Goal: Complete application form

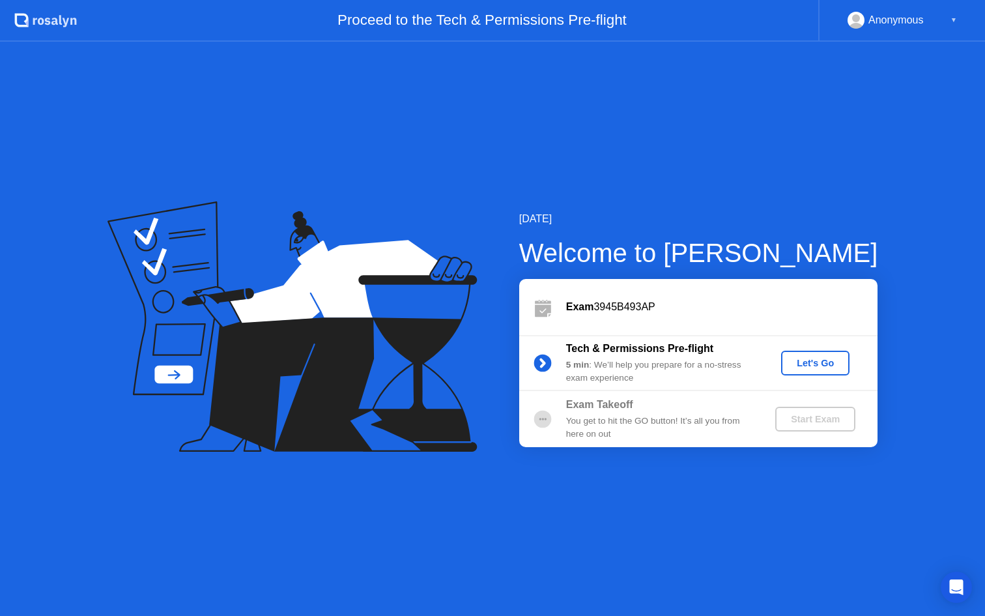
click at [564, 416] on div at bounding box center [542, 419] width 47 height 26
click at [811, 365] on div "Let's Go" at bounding box center [815, 363] width 58 height 10
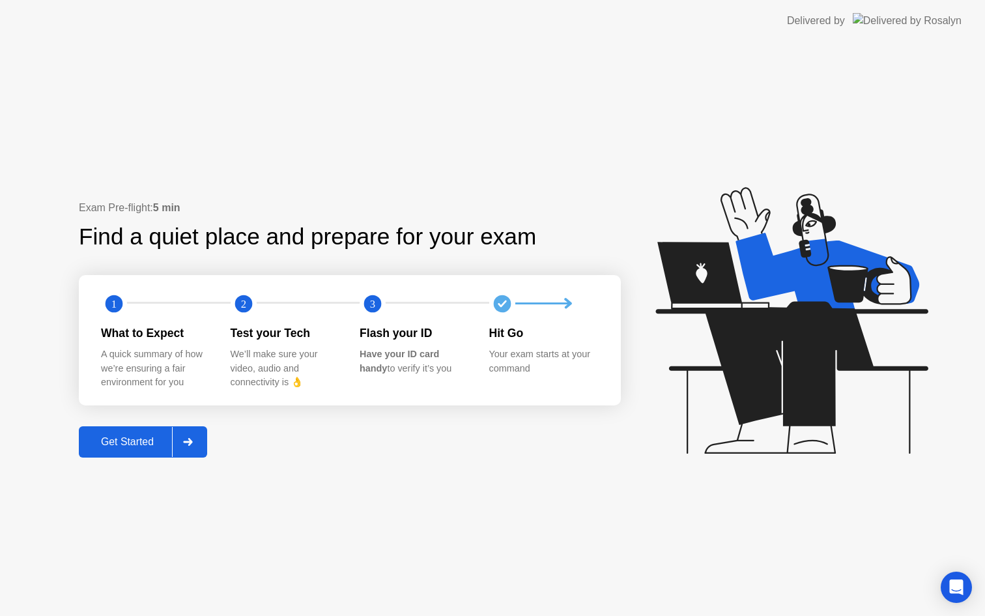
click at [150, 450] on button "Get Started" at bounding box center [143, 441] width 128 height 31
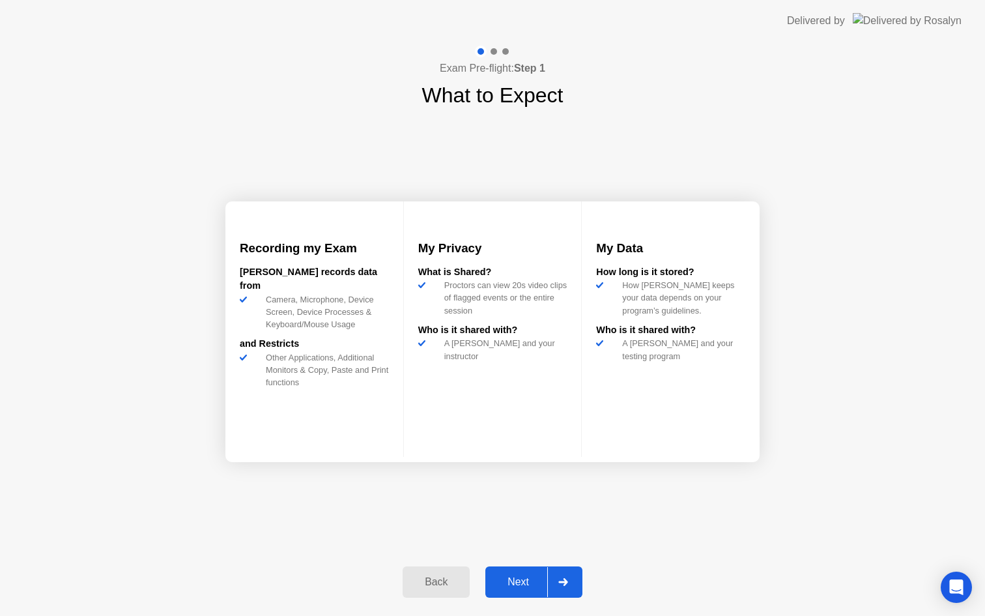
click at [528, 582] on div "Next" at bounding box center [518, 582] width 58 height 12
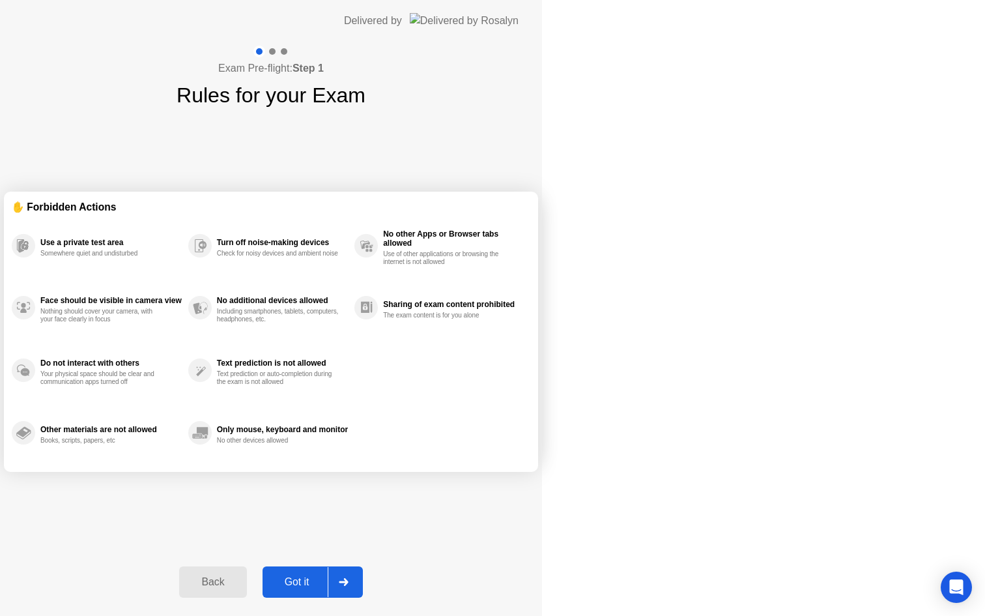
click at [328, 582] on div "Got it" at bounding box center [296, 582] width 61 height 12
select select "Available cameras"
select select "Available speakers"
select select "Available microphones"
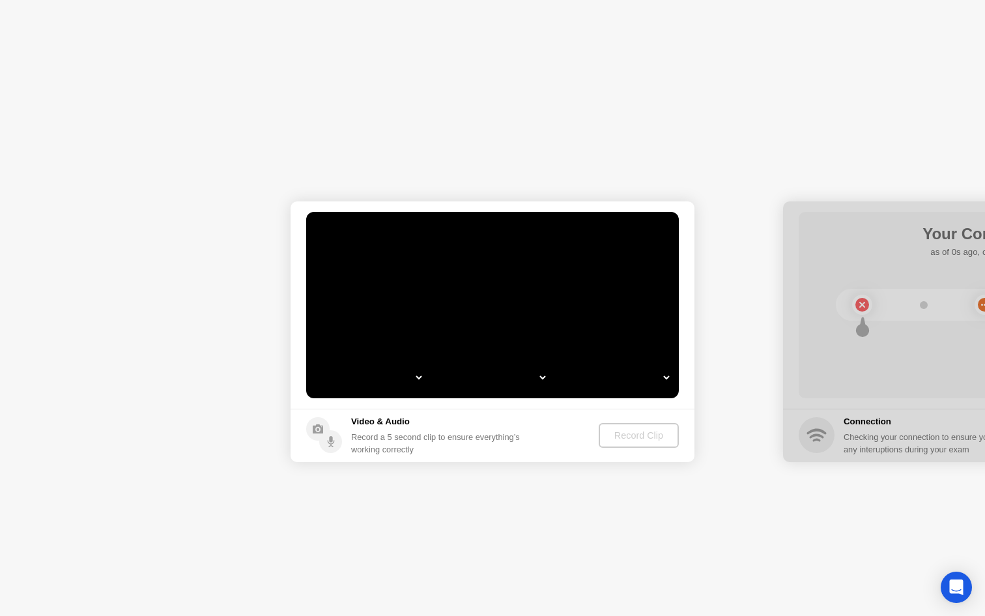
select select "**********"
select select "*******"
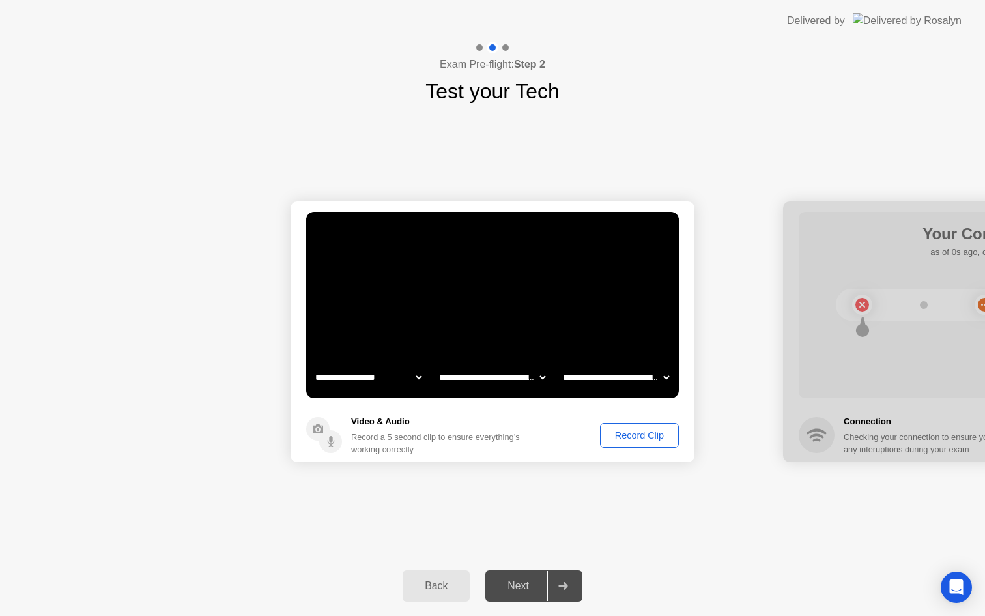
click at [633, 438] on div "Record Clip" at bounding box center [640, 435] width 70 height 10
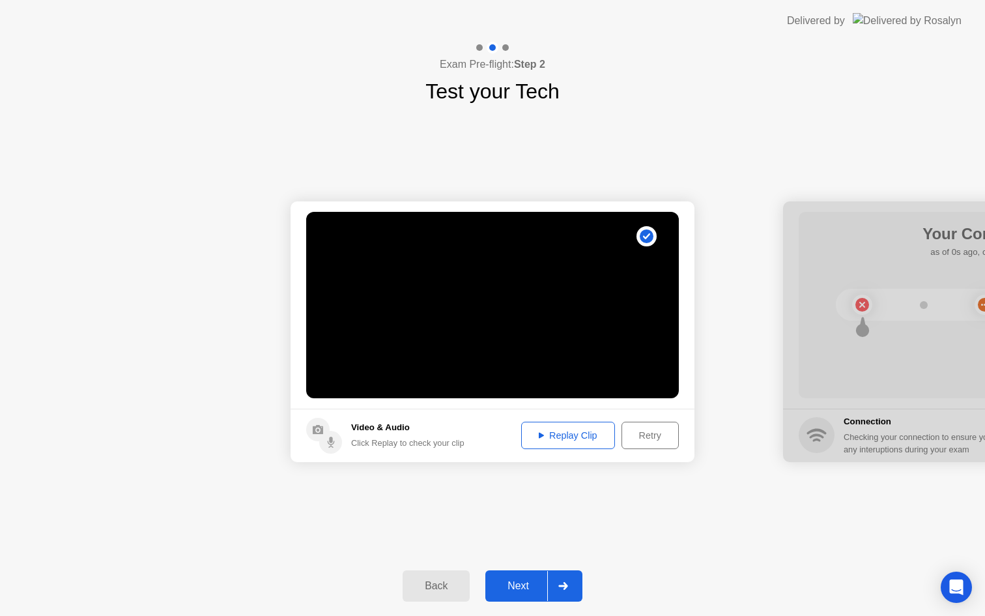
click at [514, 589] on div "Next" at bounding box center [518, 586] width 58 height 12
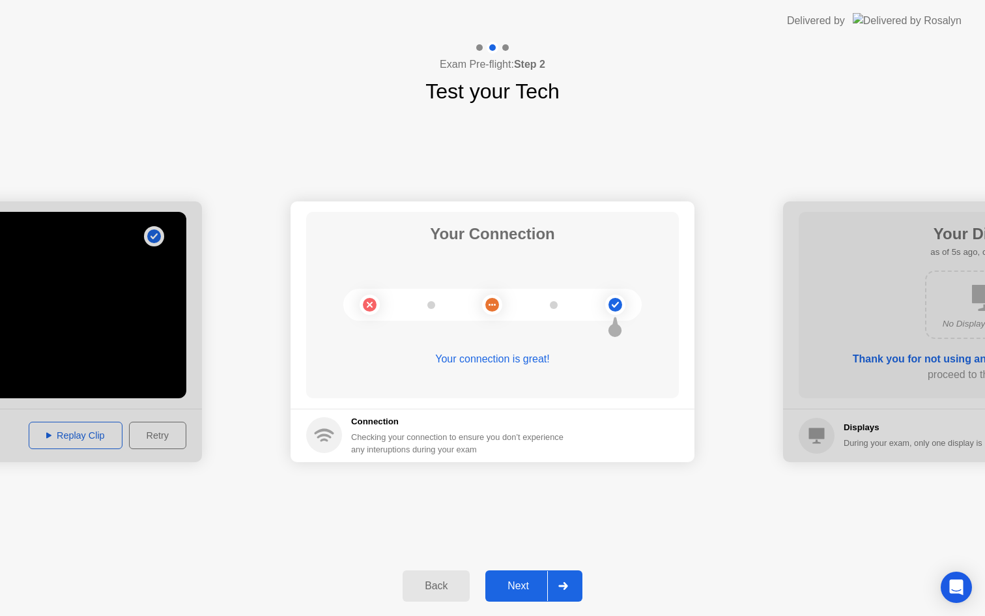
click at [520, 591] on div "Next" at bounding box center [518, 586] width 58 height 12
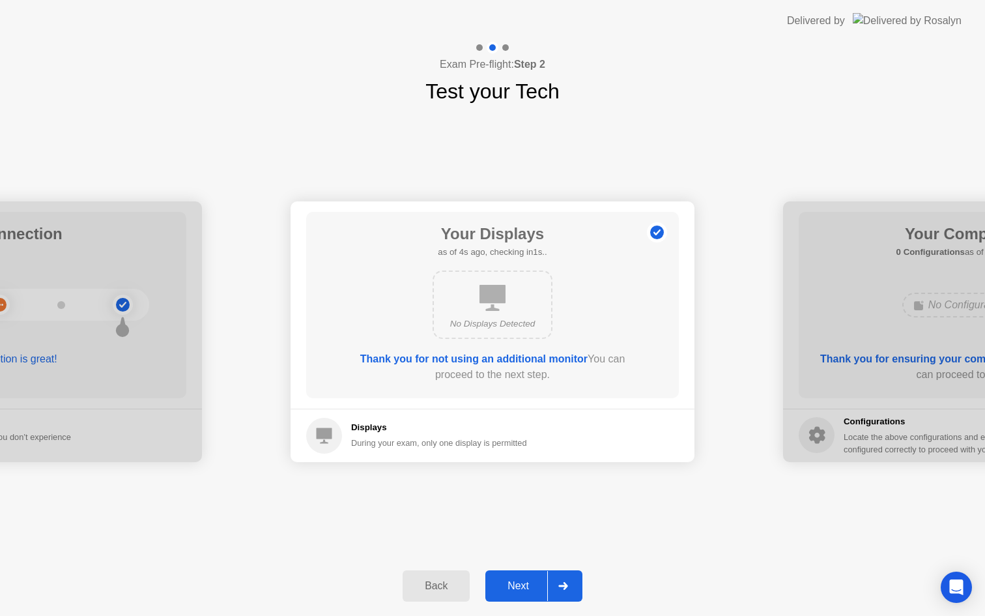
click at [517, 591] on div "Next" at bounding box center [518, 586] width 58 height 12
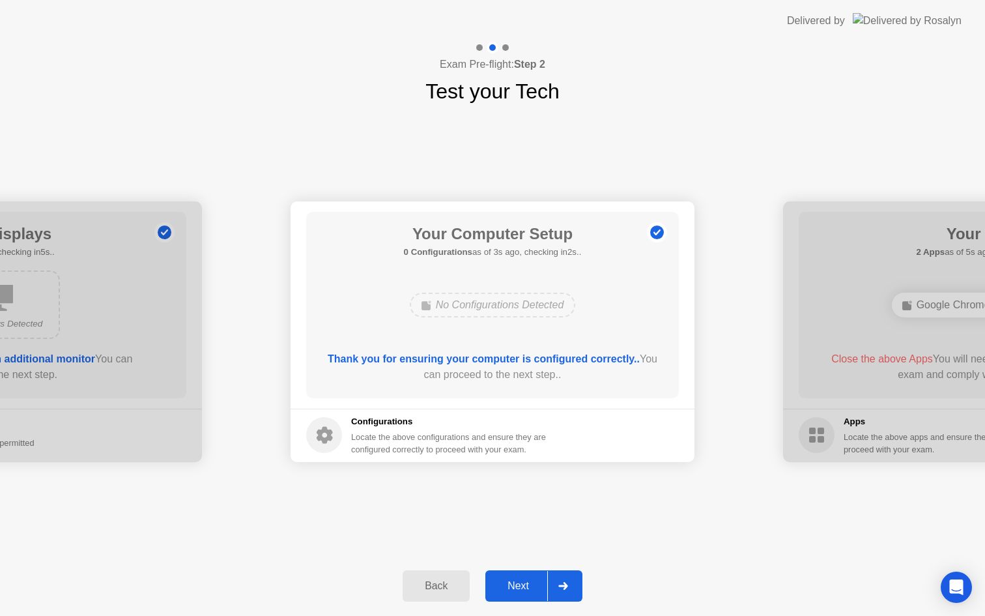
click at [517, 591] on div "Next" at bounding box center [518, 586] width 58 height 12
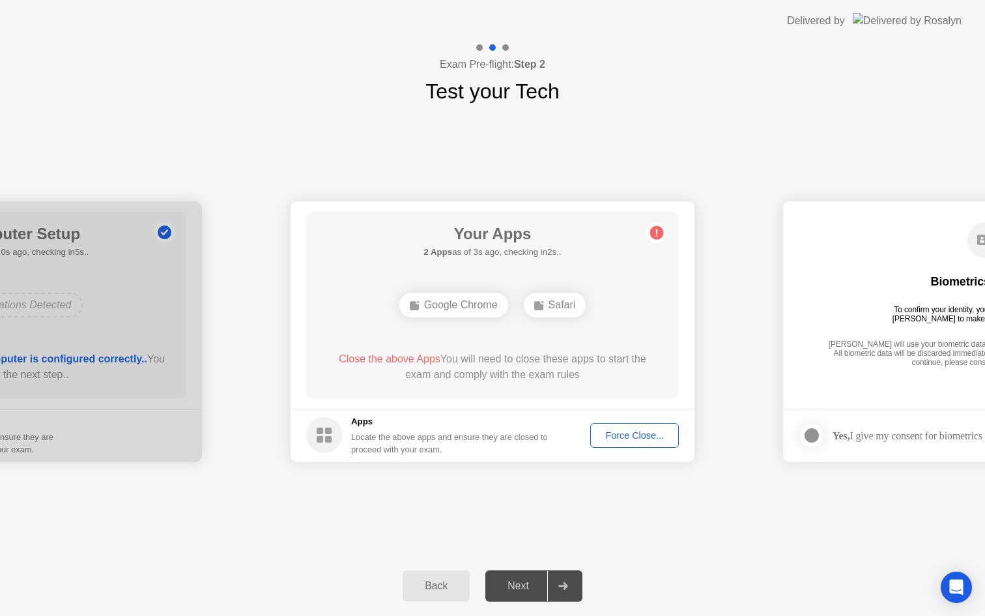
click at [625, 434] on div "Force Close..." at bounding box center [634, 435] width 79 height 10
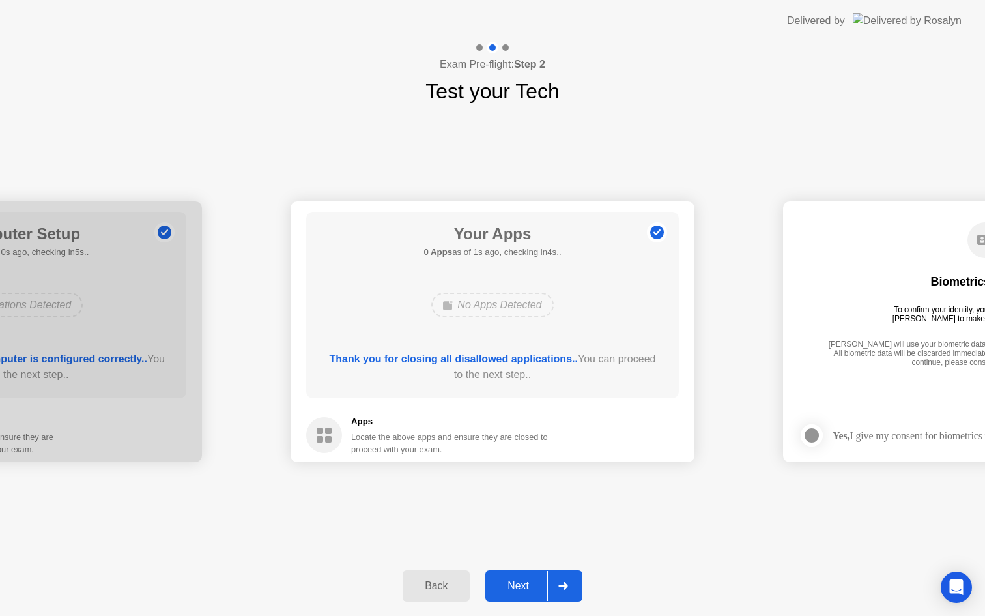
click at [521, 580] on div "Next" at bounding box center [518, 586] width 58 height 12
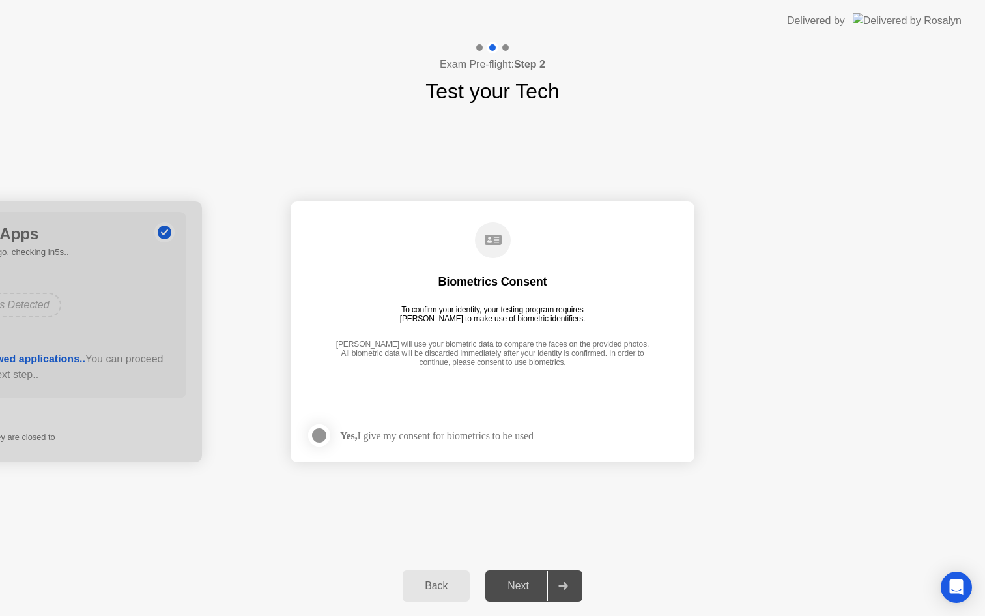
click at [379, 436] on div "Yes, I give my consent for biometrics to be used" at bounding box center [437, 435] width 194 height 12
click at [319, 438] on div at bounding box center [319, 435] width 16 height 16
click at [528, 580] on div "Next" at bounding box center [518, 586] width 58 height 12
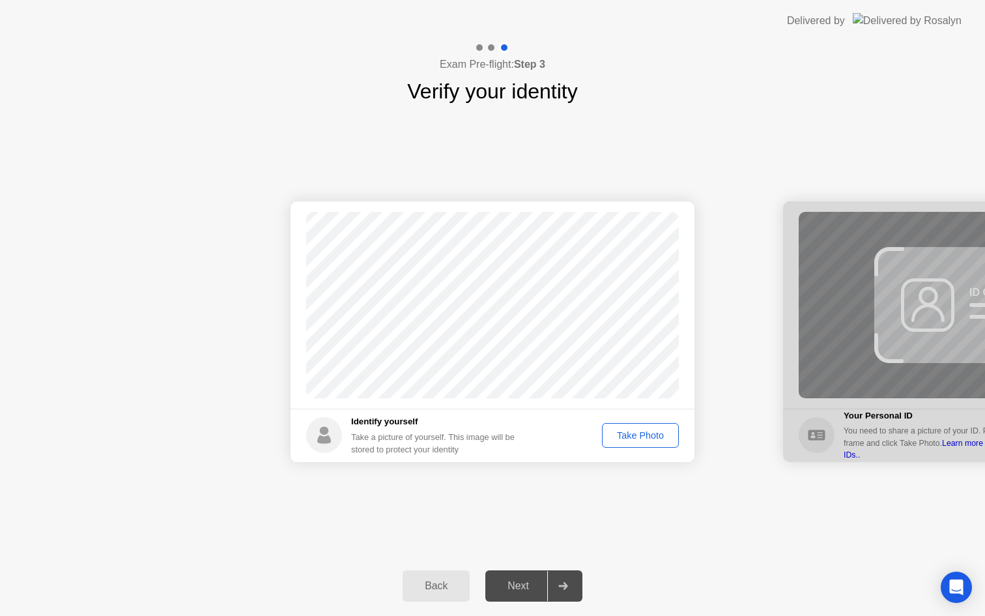
click at [638, 434] on div "Take Photo" at bounding box center [641, 435] width 68 height 10
click at [529, 583] on div "Next" at bounding box center [518, 586] width 58 height 12
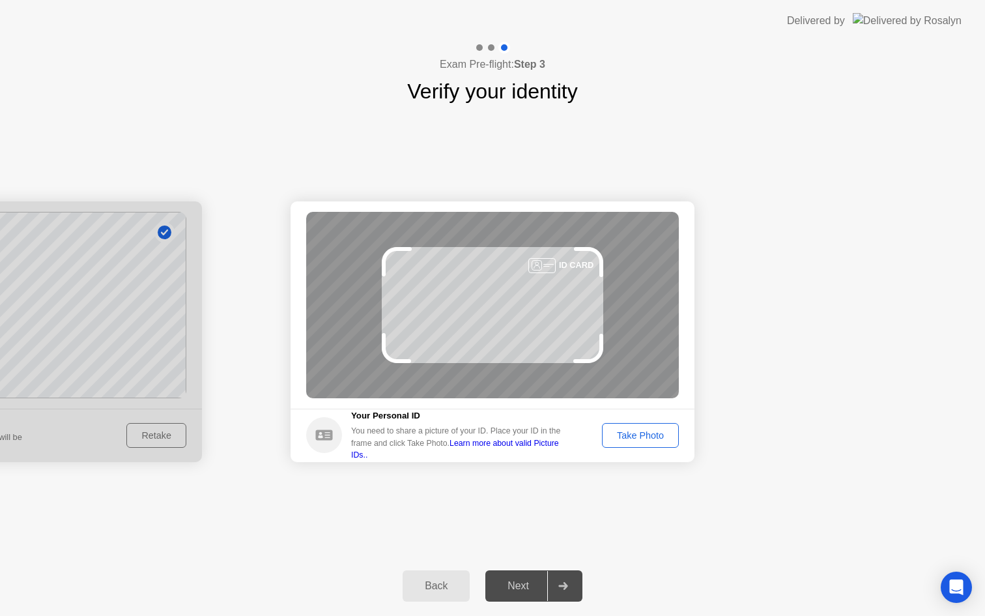
click at [635, 431] on div "Take Photo" at bounding box center [641, 435] width 68 height 10
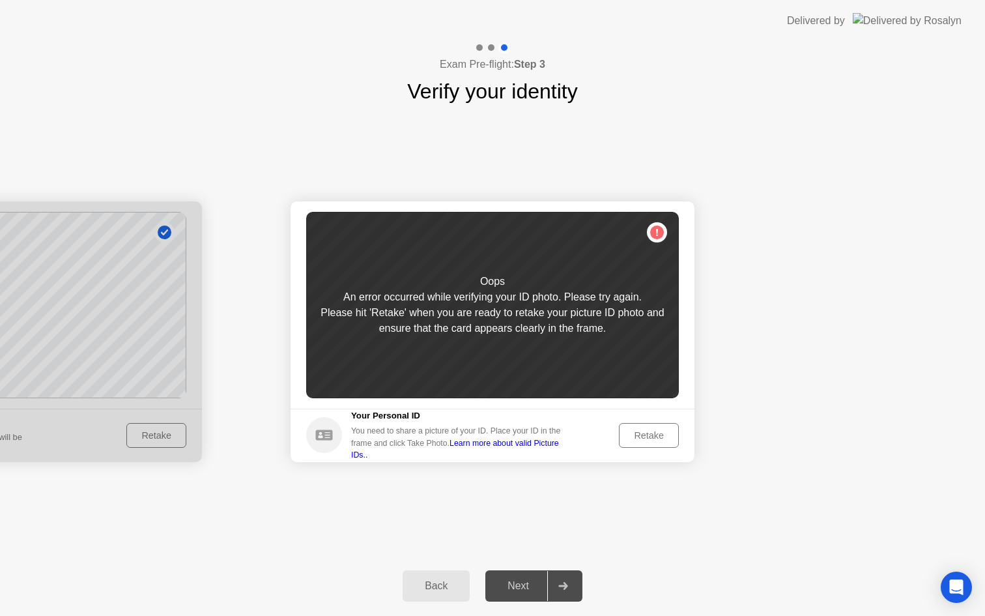
click at [646, 431] on div "Retake" at bounding box center [649, 435] width 51 height 10
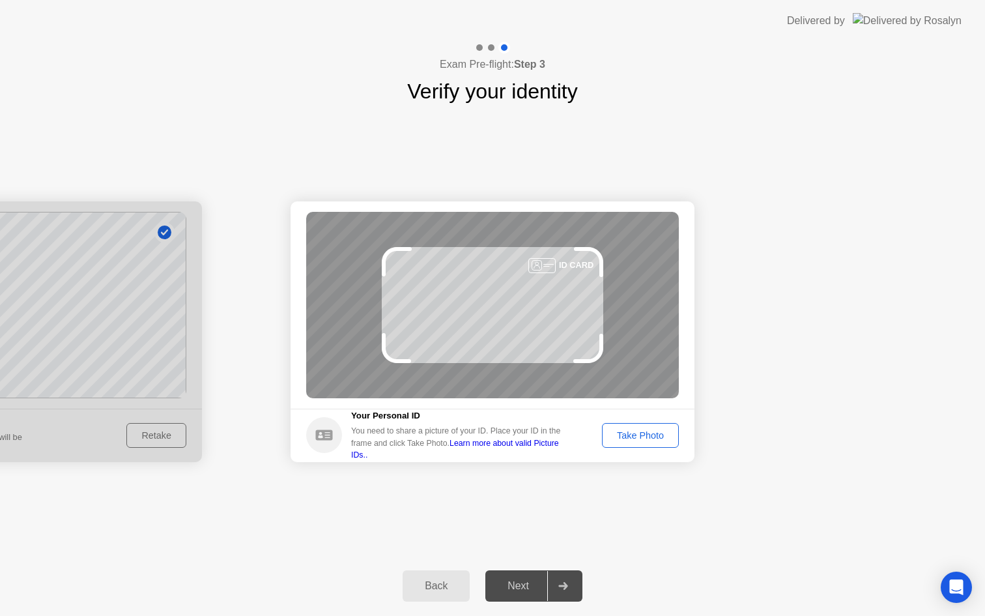
click at [646, 431] on div "Take Photo" at bounding box center [641, 435] width 68 height 10
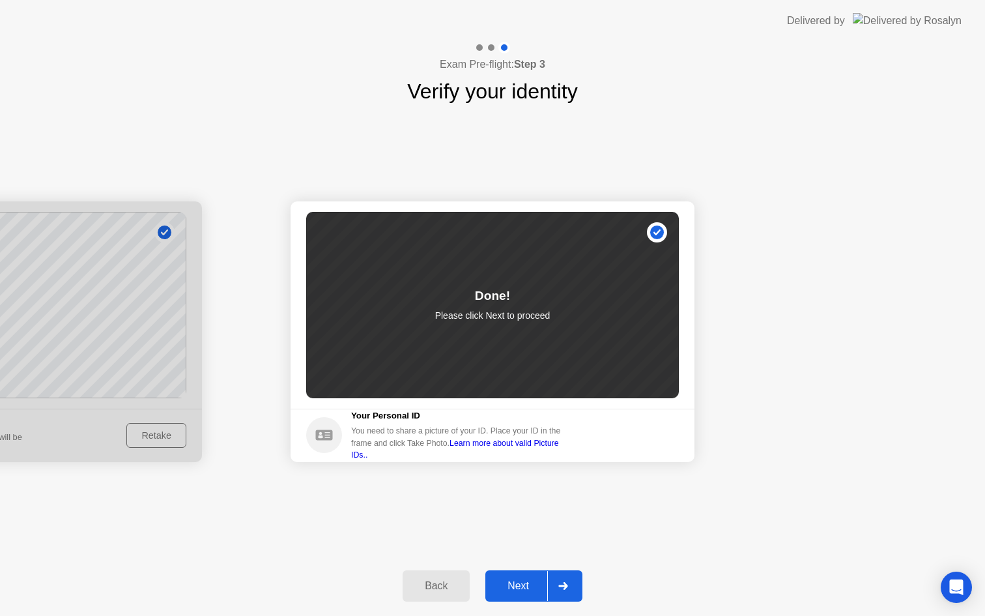
click at [528, 594] on button "Next" at bounding box center [533, 585] width 97 height 31
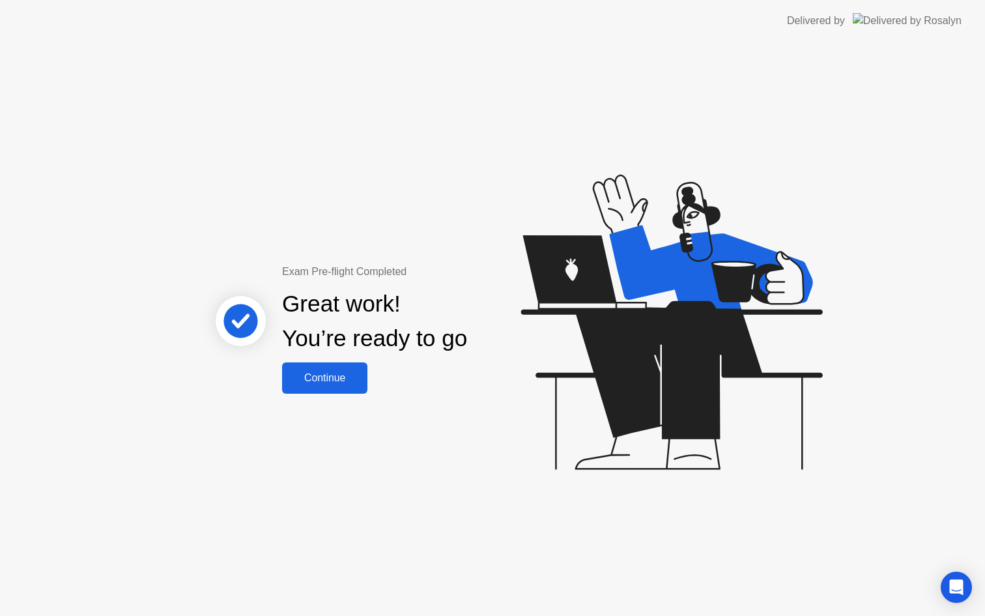
click at [343, 372] on div "Continue" at bounding box center [325, 378] width 78 height 12
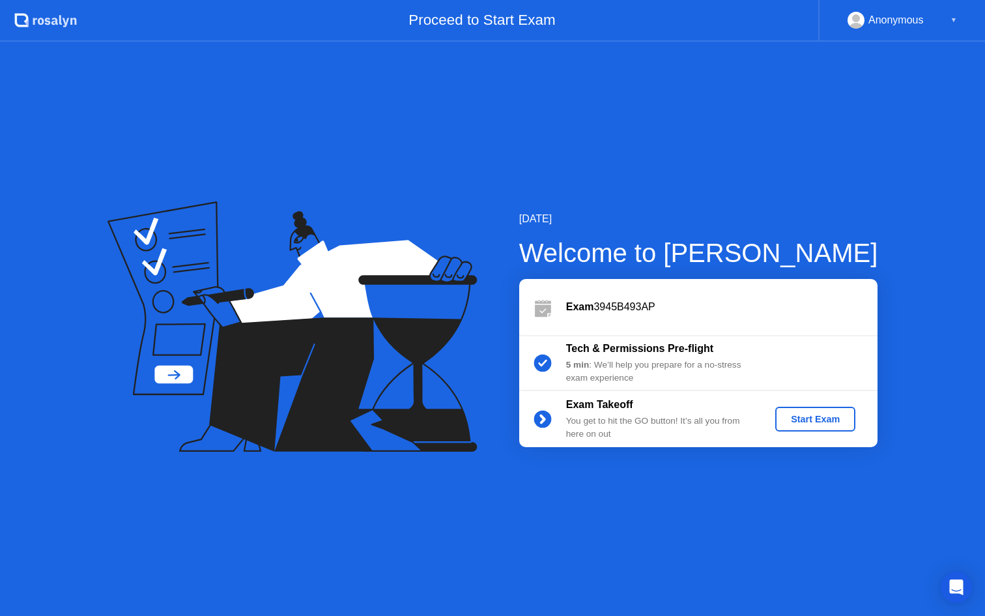
click at [846, 411] on button "Start Exam" at bounding box center [815, 419] width 80 height 25
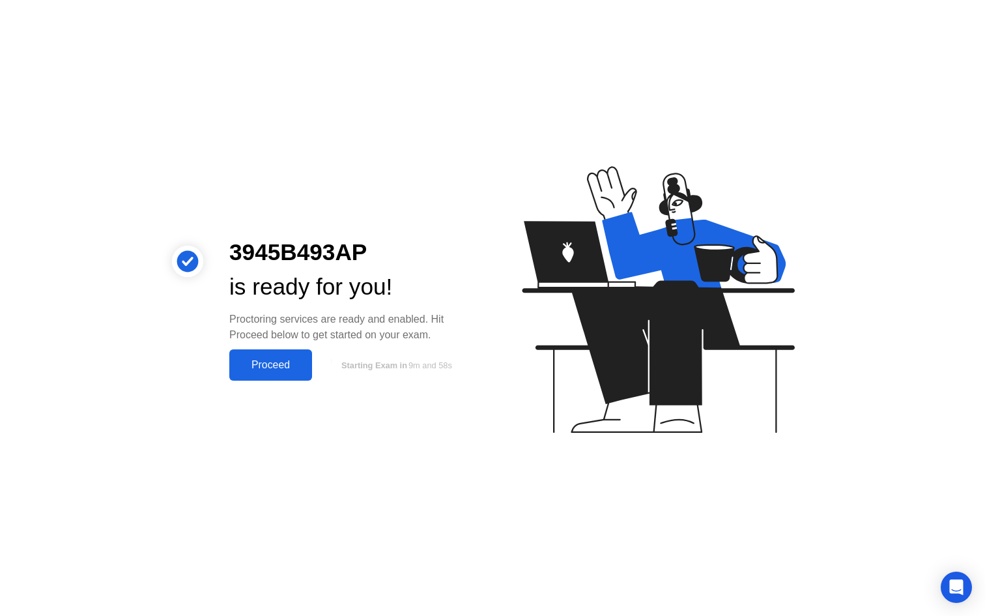
click at [278, 364] on div "Proceed" at bounding box center [270, 365] width 75 height 12
